Goal: Find specific page/section: Locate a particular part of the current website

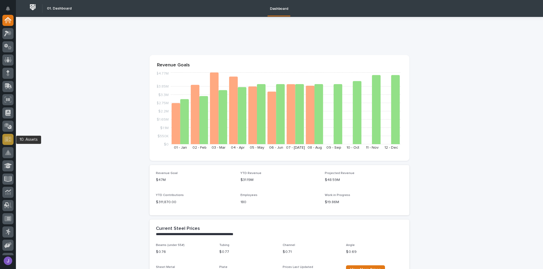
click at [10, 138] on icon at bounding box center [8, 139] width 7 height 6
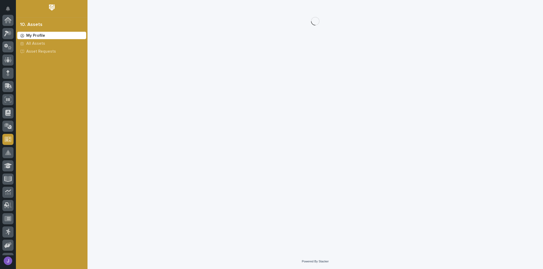
scroll to position [90, 0]
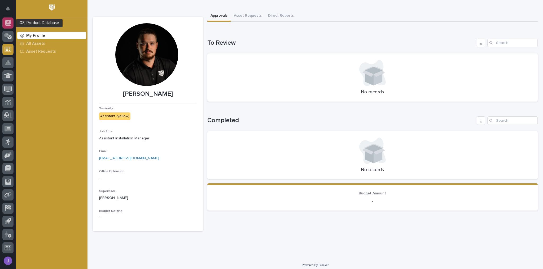
click at [6, 25] on icon at bounding box center [7, 23] width 5 height 6
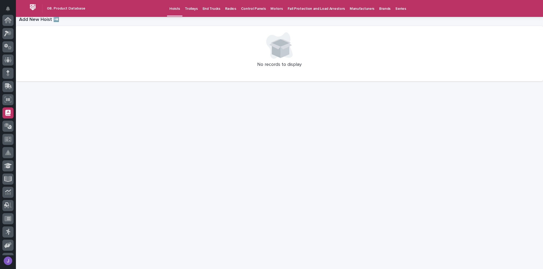
scroll to position [90, 0]
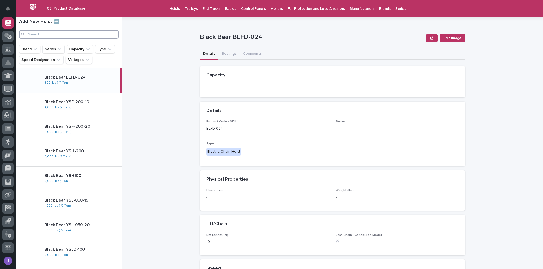
click at [36, 33] on input "Search" at bounding box center [68, 34] width 99 height 8
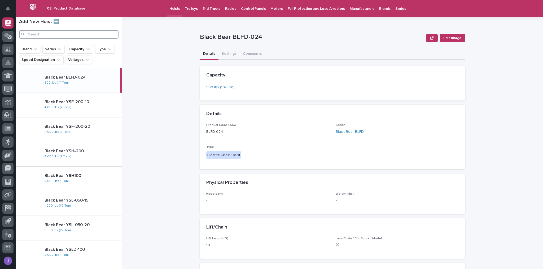
click at [52, 35] on input "Search" at bounding box center [68, 34] width 99 height 8
paste input "STK1026-20"
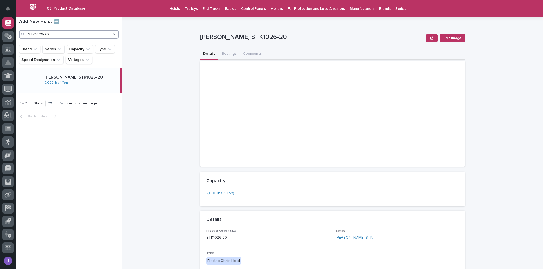
type input "STK1026-20"
click at [68, 78] on p "[PERSON_NAME] STK1026-20" at bounding box center [82, 77] width 74 height 5
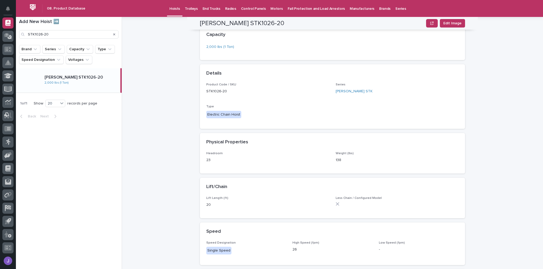
scroll to position [148, 0]
